Goal: Task Accomplishment & Management: Manage account settings

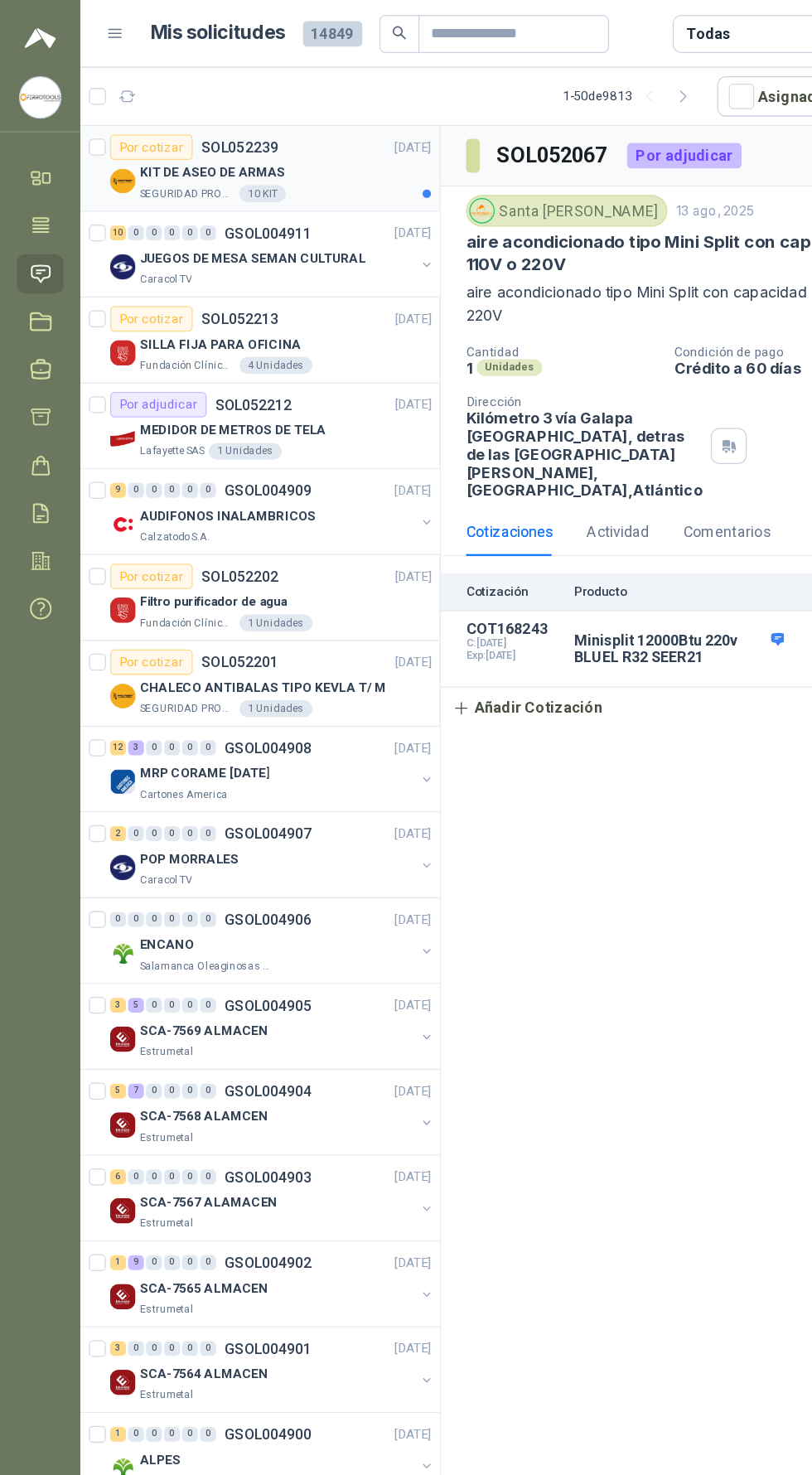
click at [274, 147] on div "SEGURIDAD PROVISER LTDA 10 KIT" at bounding box center [223, 151] width 228 height 14
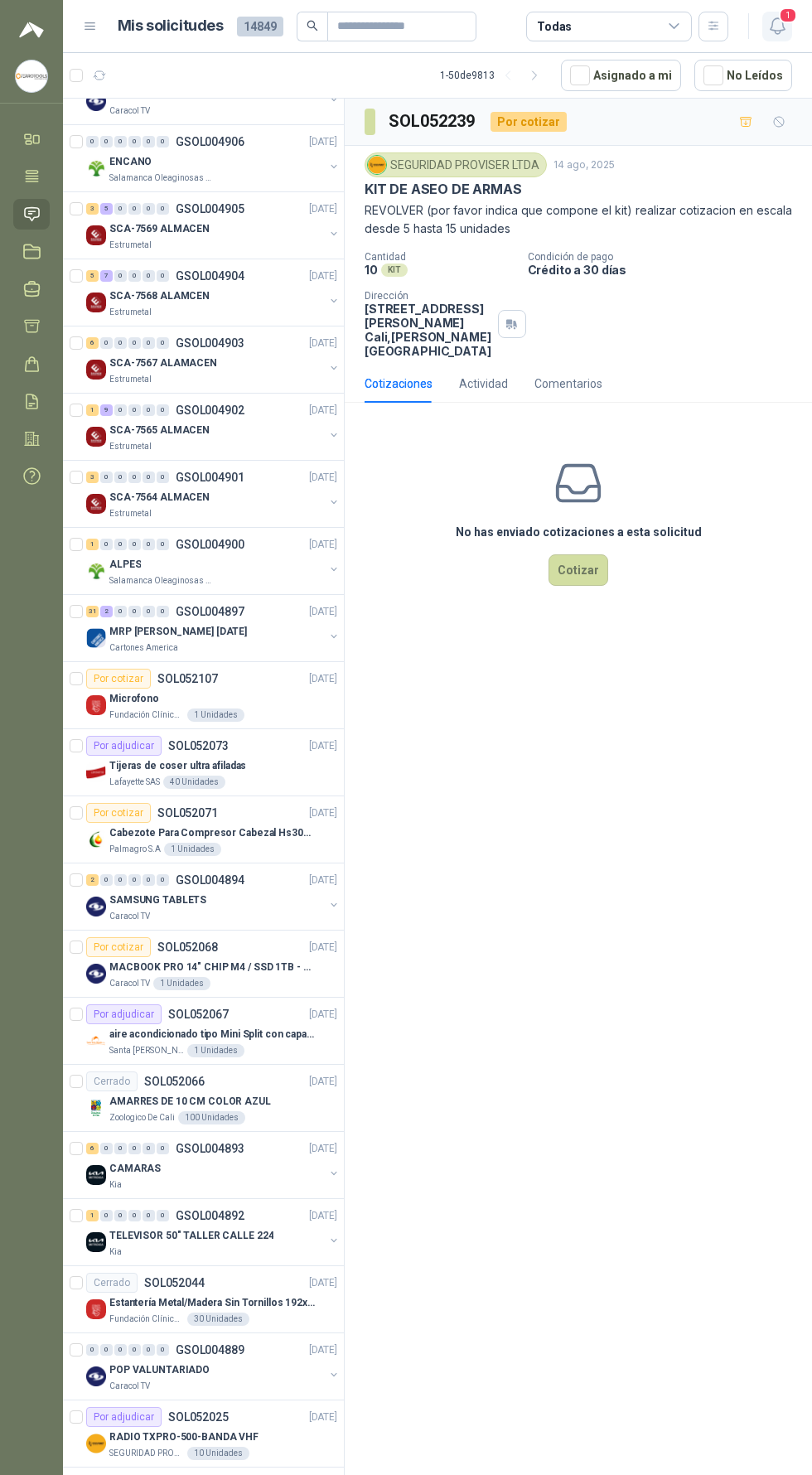
click at [783, 16] on span "1" at bounding box center [788, 15] width 18 height 15
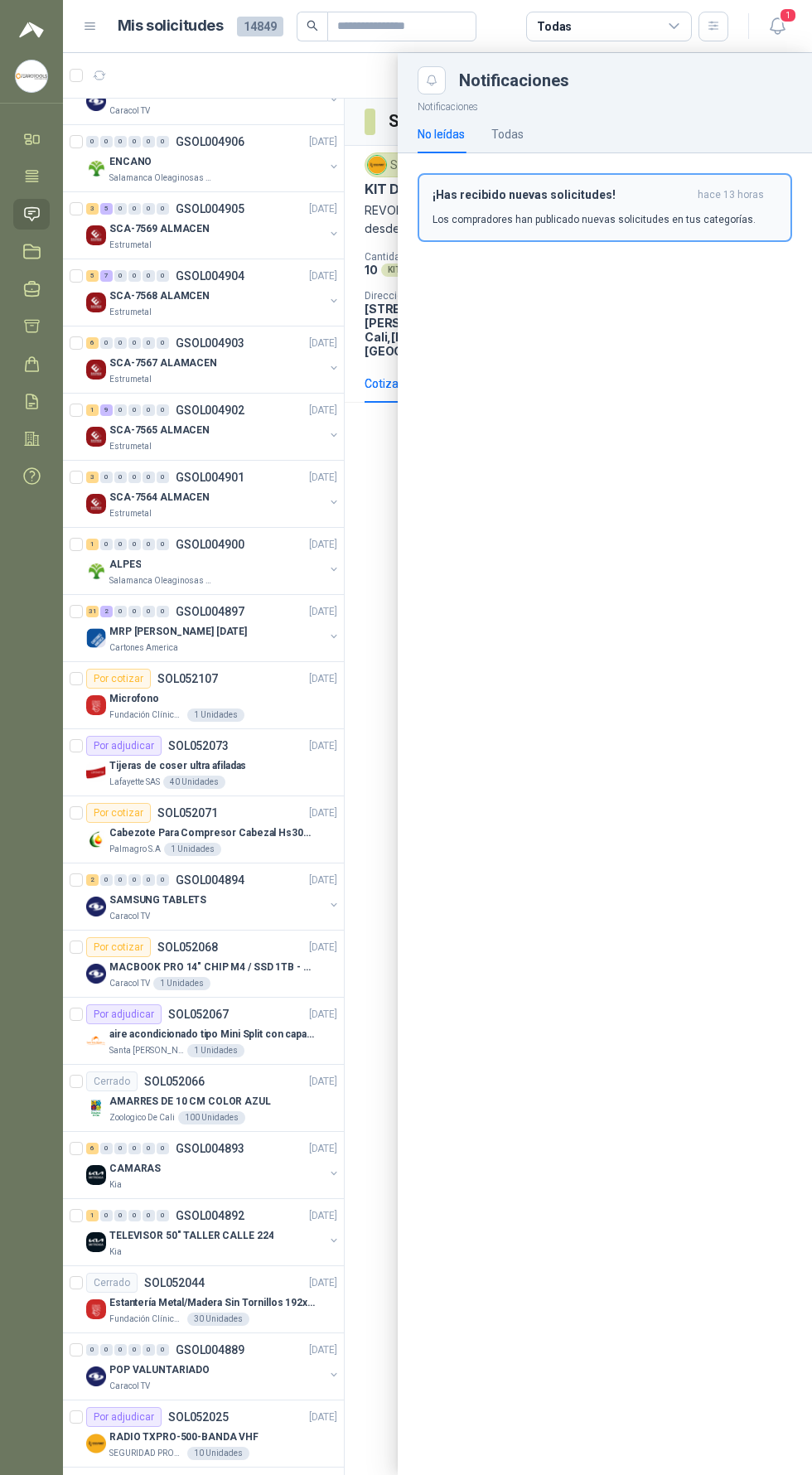
click at [653, 199] on h3 "¡Has recibido nuevas solicitudes!" at bounding box center [562, 195] width 258 height 14
